Goal: Register for event/course

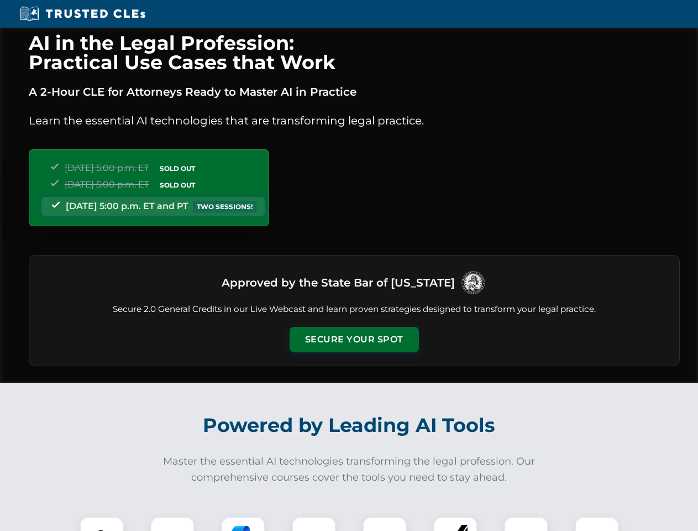
click at [354, 339] on button "Secure Your Spot" at bounding box center [354, 339] width 129 height 25
click at [102, 524] on img at bounding box center [102, 538] width 32 height 32
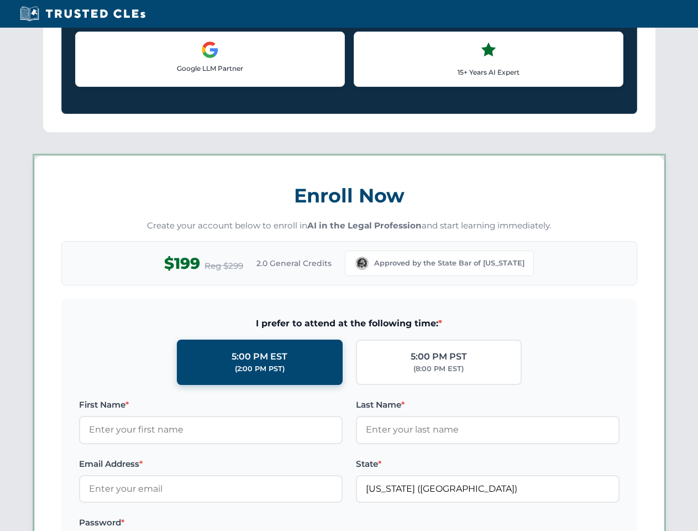
click at [243, 524] on label "Password *" at bounding box center [211, 522] width 264 height 13
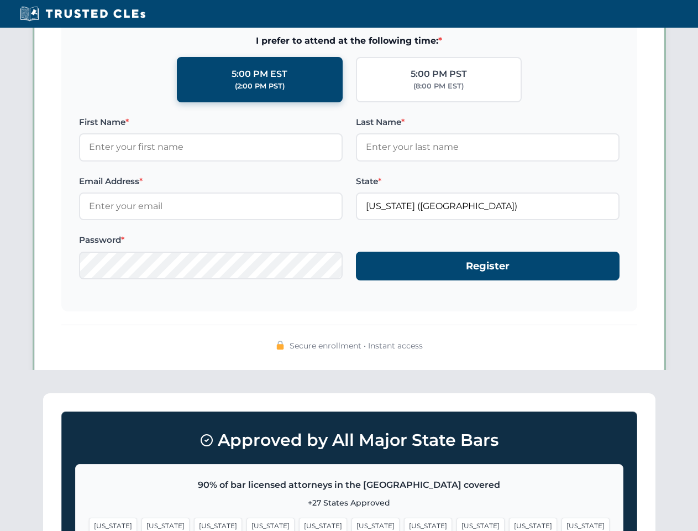
click at [509, 524] on span "[US_STATE]" at bounding box center [533, 525] width 48 height 16
